Goal: Information Seeking & Learning: Learn about a topic

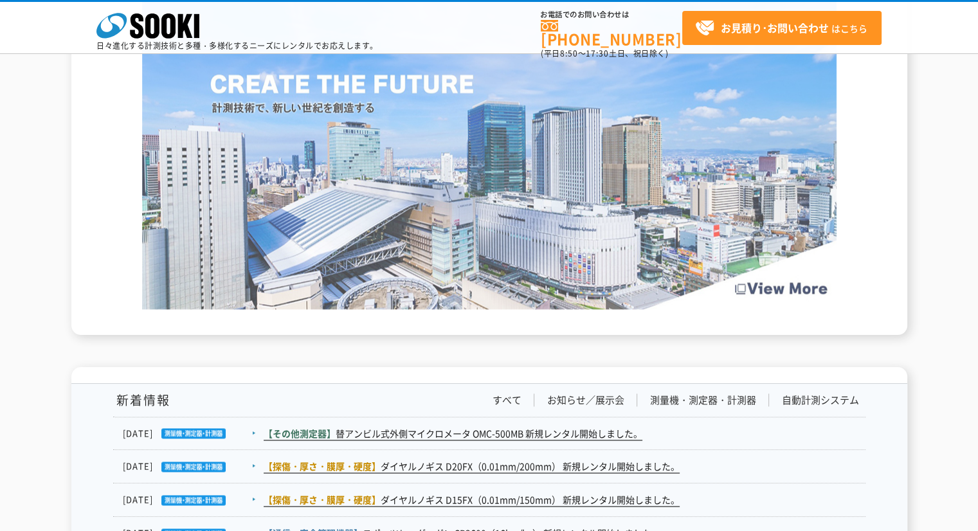
scroll to position [2123, 0]
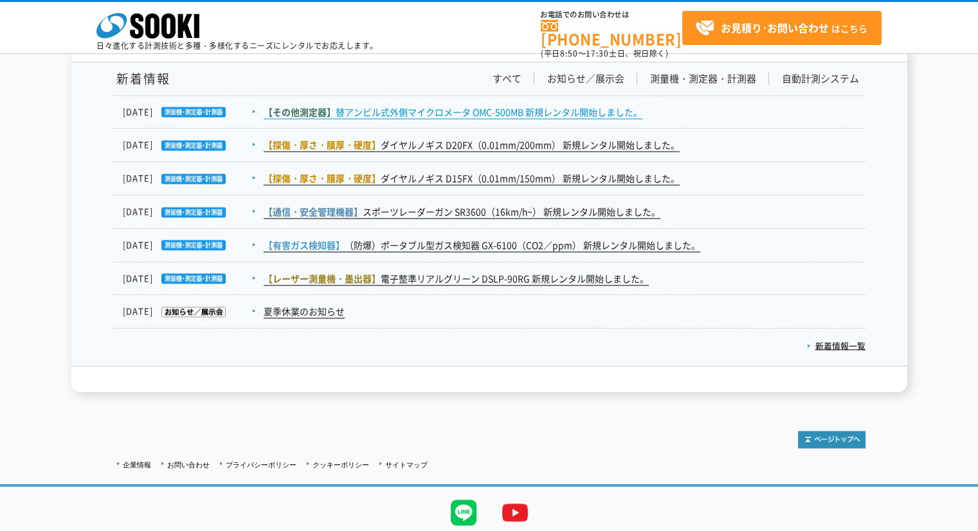
click at [491, 116] on link "【その他測定器】 替アンビル式外側マイクロメータ OMC-500MB 新規レンタル開始しました。" at bounding box center [453, 112] width 379 height 14
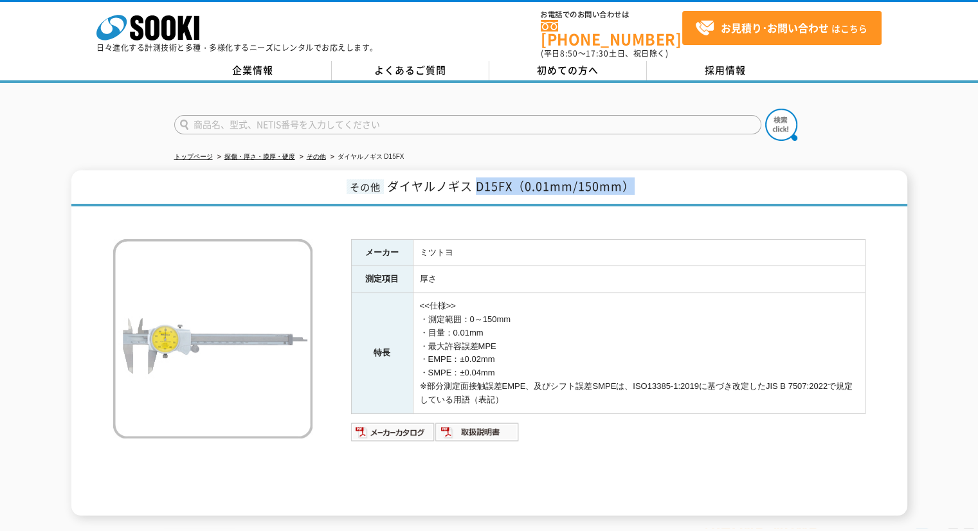
drag, startPoint x: 475, startPoint y: 176, endPoint x: 672, endPoint y: 178, distance: 196.8
click at [672, 178] on h1 "その他 ダイヤルノギス D15FX（0.01mm/150mm）" at bounding box center [489, 188] width 836 height 36
copy span "D15FX（0.01mm/150mm）"
click at [311, 153] on link "その他" at bounding box center [316, 156] width 19 height 7
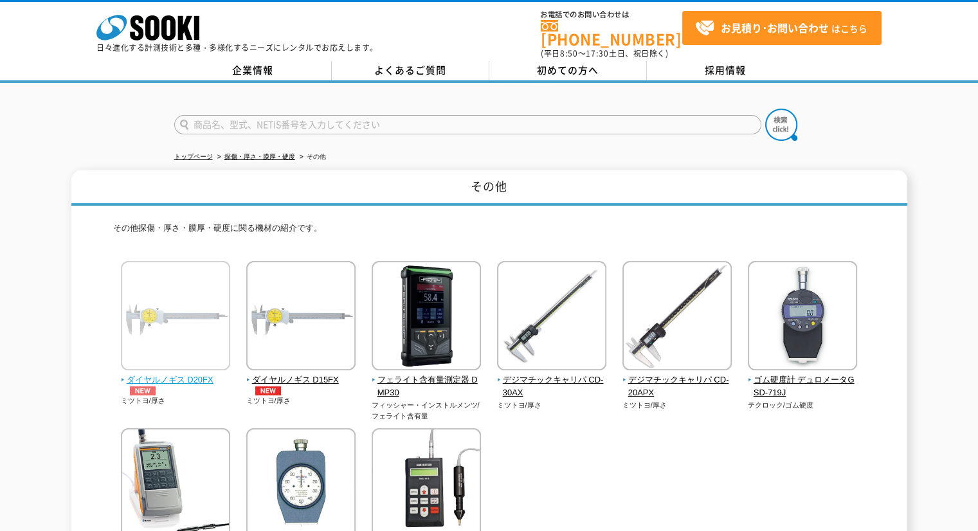
click at [202, 331] on img at bounding box center [175, 317] width 109 height 113
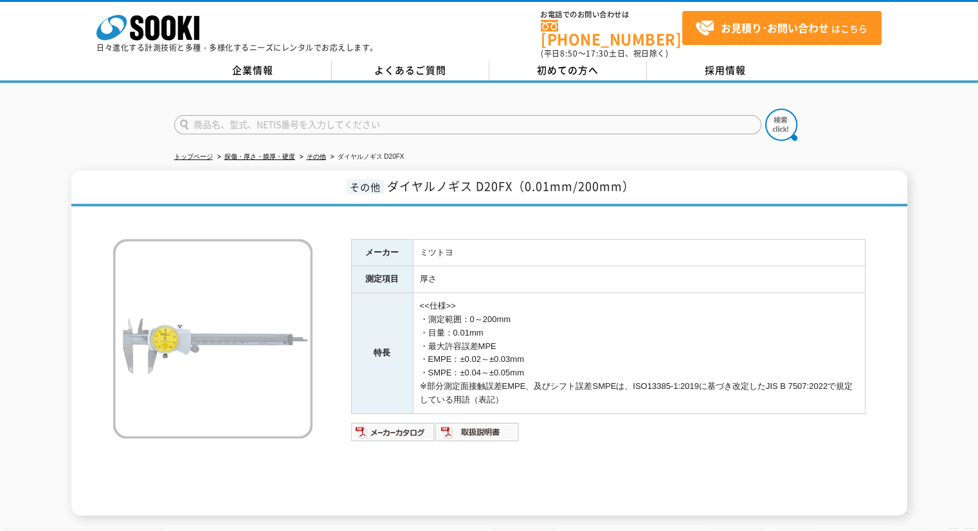
click at [535, 170] on h1 "その他 ダイヤルノギス D20FX（0.01mm/200mm）" at bounding box center [489, 188] width 836 height 36
drag, startPoint x: 480, startPoint y: 181, endPoint x: 728, endPoint y: 181, distance: 247.6
click at [728, 181] on h1 "その他 ダイヤルノギス D20FX（0.01mm/200mm）" at bounding box center [489, 188] width 836 height 36
copy span "D20FX（0.01mm/200mm）"
